Goal: Find specific page/section: Find specific page/section

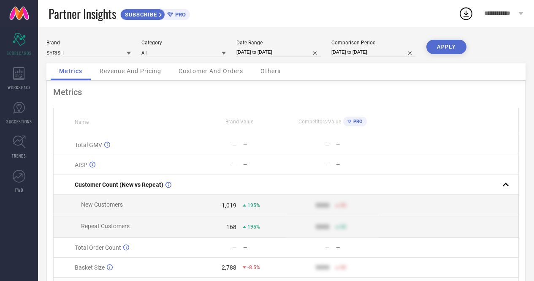
click at [18, 13] on link at bounding box center [19, 13] width 38 height 27
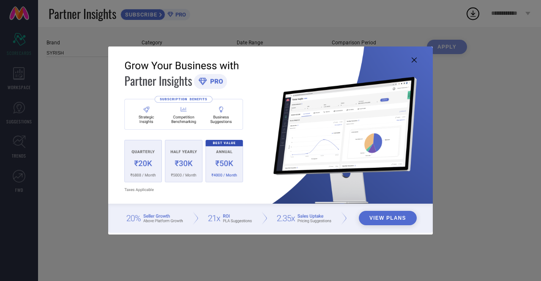
type input "All"
click at [414, 58] on icon at bounding box center [413, 59] width 5 height 5
